Goal: Go to known website: Access a specific website the user already knows

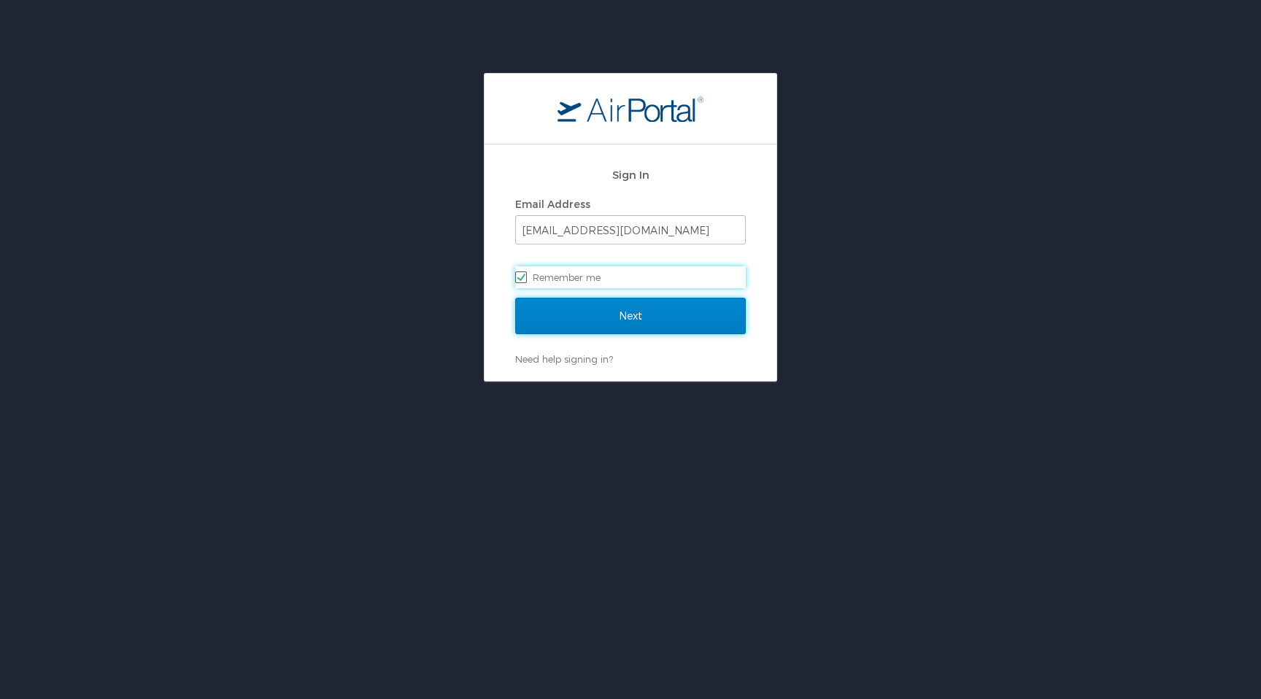
click at [603, 322] on input "Next" at bounding box center [630, 316] width 231 height 36
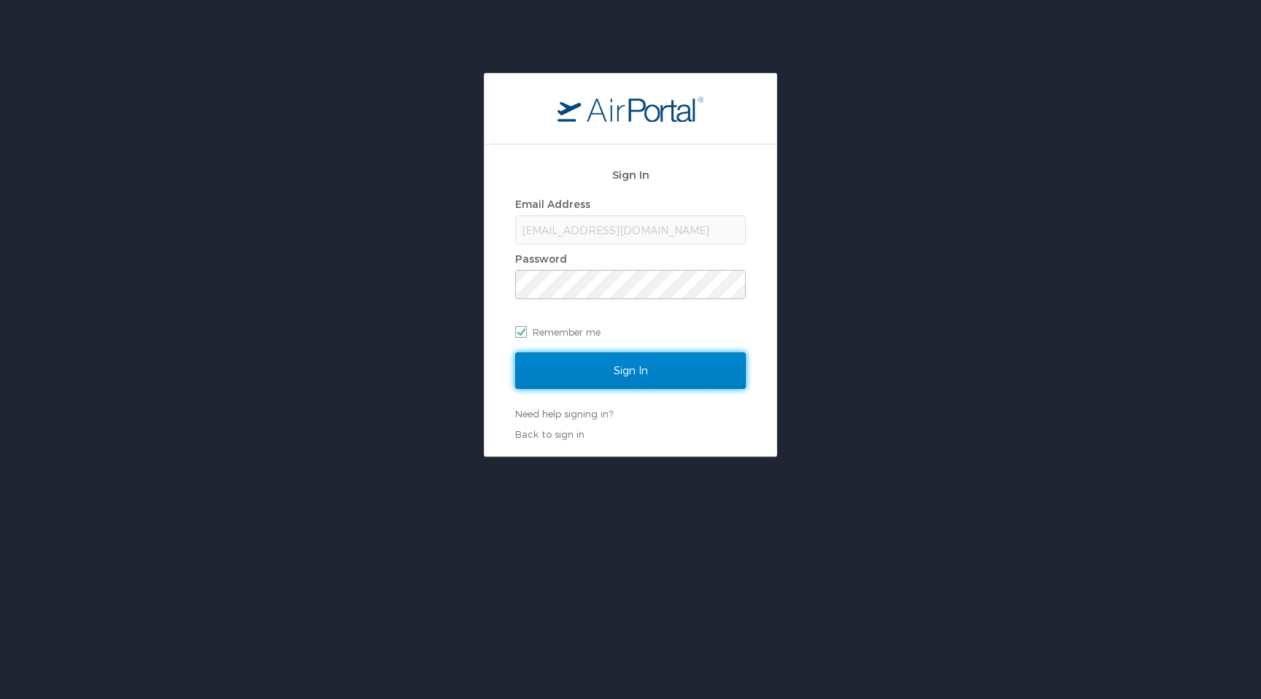
click at [649, 360] on input "Sign In" at bounding box center [630, 370] width 231 height 36
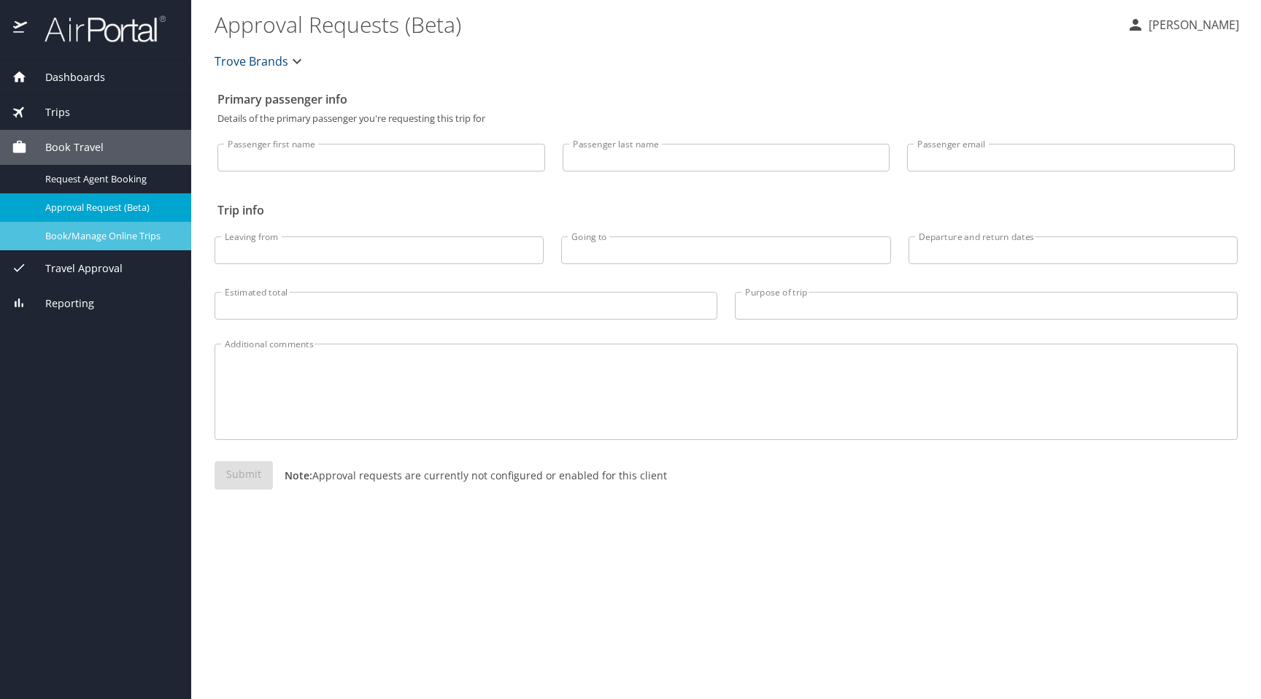
click at [142, 241] on span "Book/Manage Online Trips" at bounding box center [109, 236] width 128 height 14
